Goal: Check status: Check status

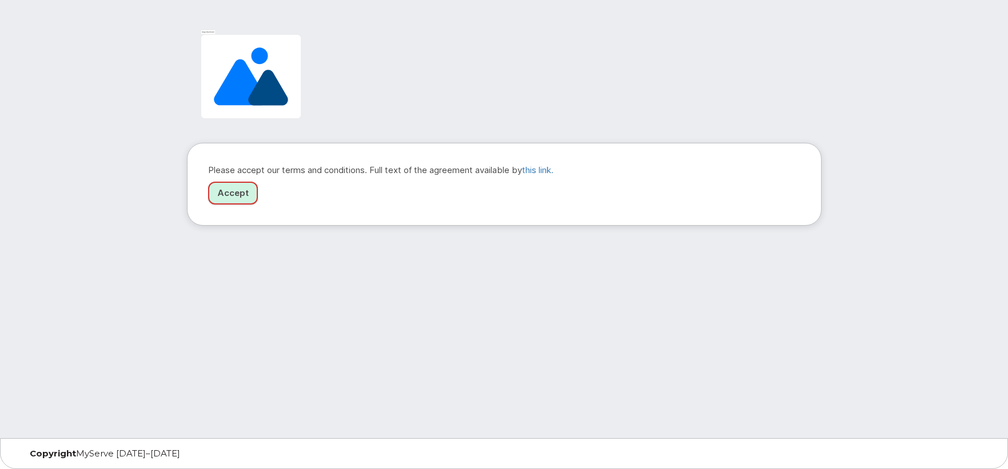
click at [229, 189] on link "Accept" at bounding box center [233, 193] width 50 height 23
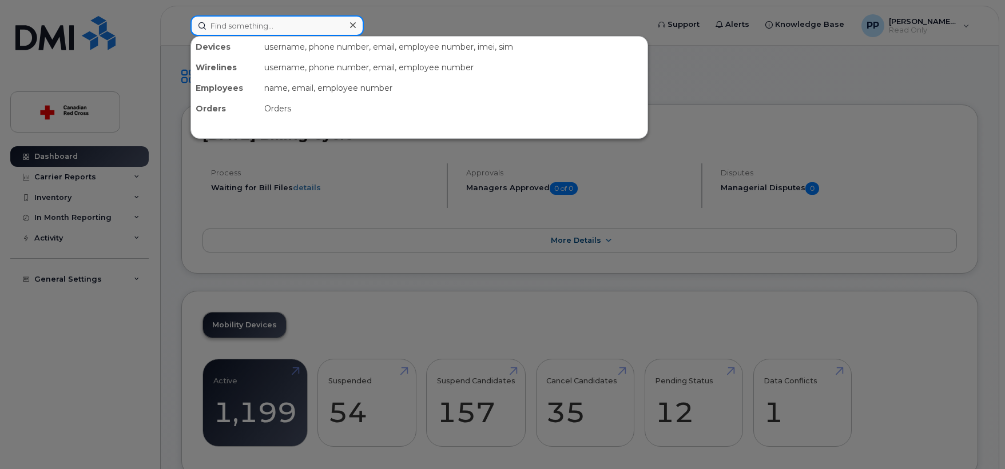
click at [246, 26] on input at bounding box center [276, 25] width 173 height 21
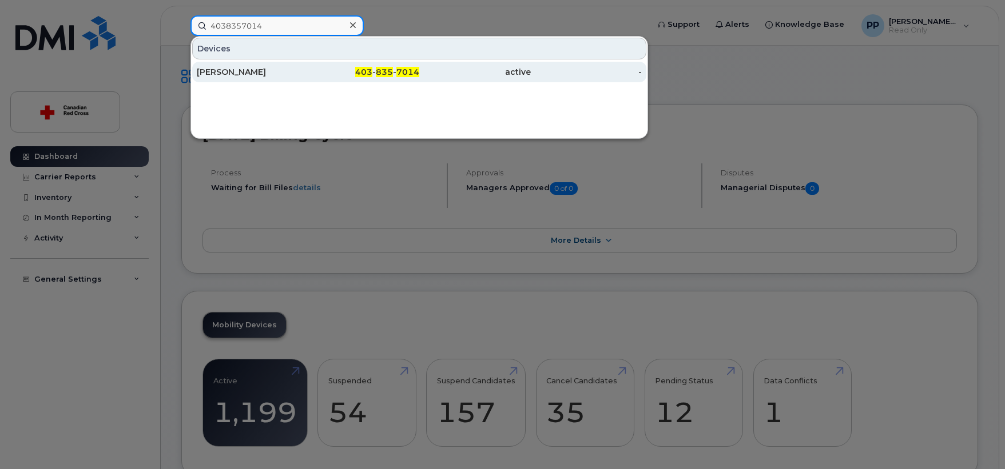
type input "4038357014"
click at [248, 73] on div "PARVIN PANJAVI" at bounding box center [252, 71] width 111 height 11
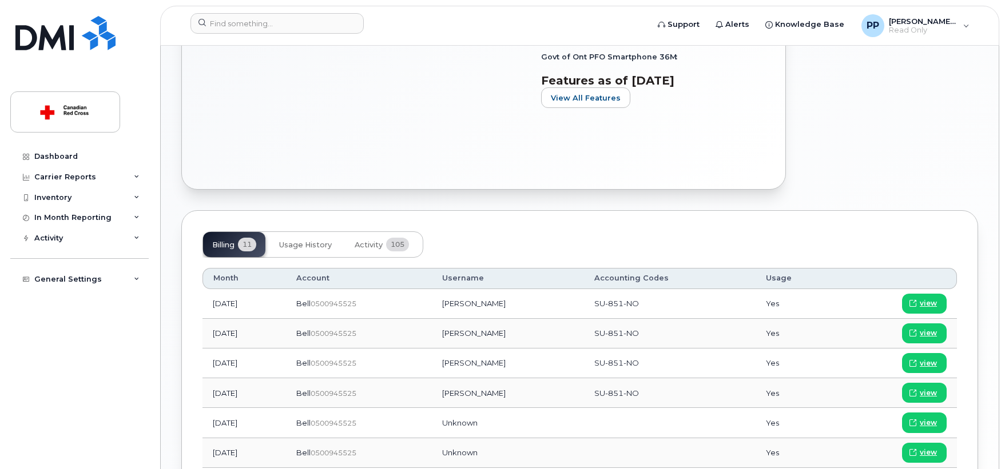
scroll to position [434, 0]
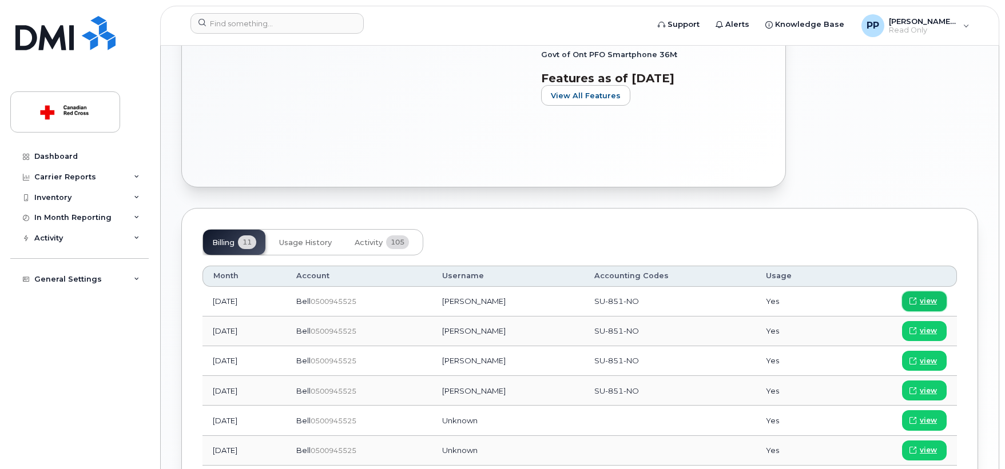
click at [925, 303] on span "view" at bounding box center [927, 301] width 17 height 10
